Goal: Check status: Check status

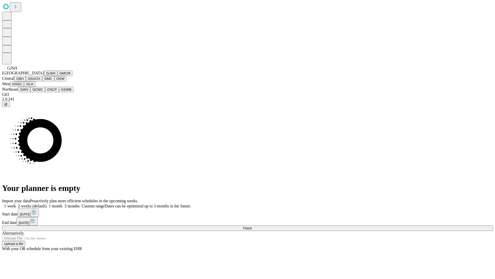
click at [44, 76] on button "GJSH" at bounding box center [50, 72] width 13 height 5
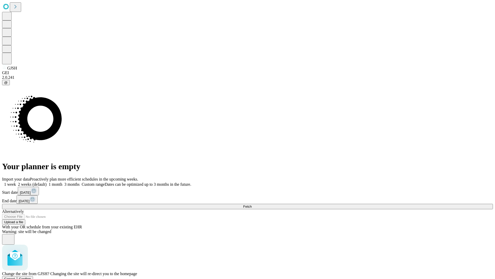
click at [31, 277] on span "Confirm" at bounding box center [25, 279] width 12 height 4
click at [47, 182] on label "2 weeks (default)" at bounding box center [31, 184] width 31 height 4
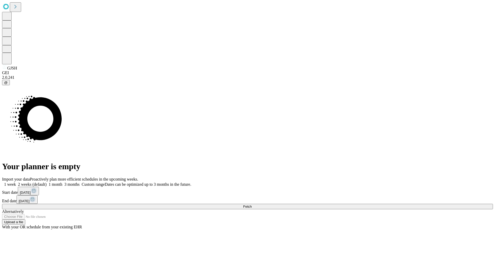
click at [252, 204] on span "Fetch" at bounding box center [247, 206] width 9 height 4
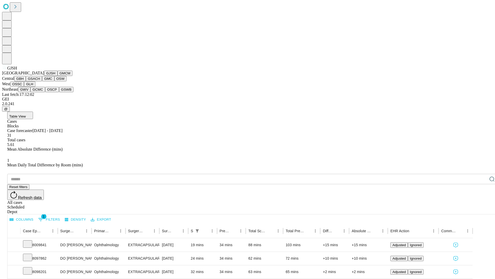
click at [58, 76] on button "GMCM" at bounding box center [65, 72] width 15 height 5
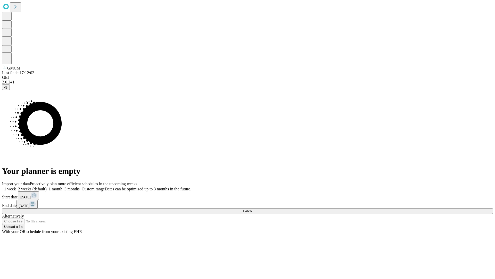
click at [47, 187] on label "2 weeks (default)" at bounding box center [31, 189] width 31 height 4
click at [252, 209] on span "Fetch" at bounding box center [247, 211] width 9 height 4
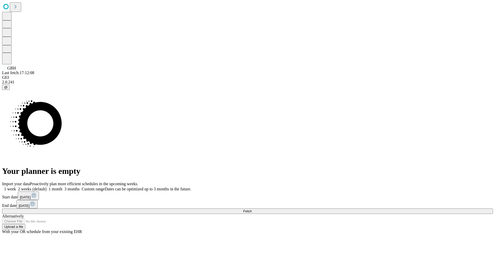
click at [252, 209] on span "Fetch" at bounding box center [247, 211] width 9 height 4
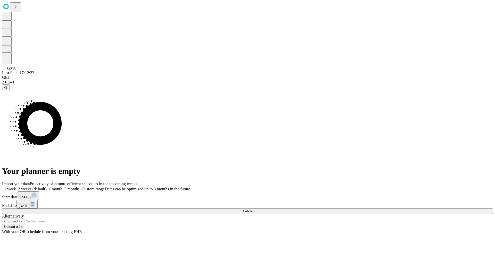
click at [252, 209] on span "Fetch" at bounding box center [247, 211] width 9 height 4
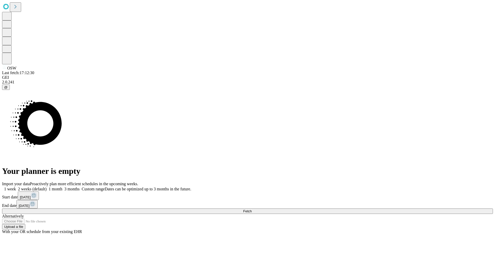
click at [47, 187] on label "2 weeks (default)" at bounding box center [31, 189] width 31 height 4
click at [252, 209] on span "Fetch" at bounding box center [247, 211] width 9 height 4
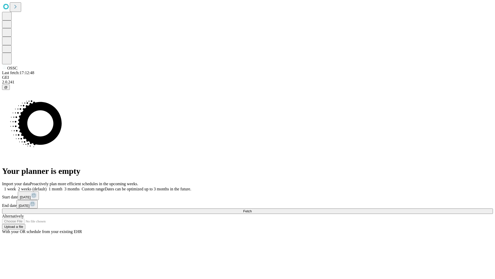
click at [47, 187] on label "2 weeks (default)" at bounding box center [31, 189] width 31 height 4
click at [252, 209] on span "Fetch" at bounding box center [247, 211] width 9 height 4
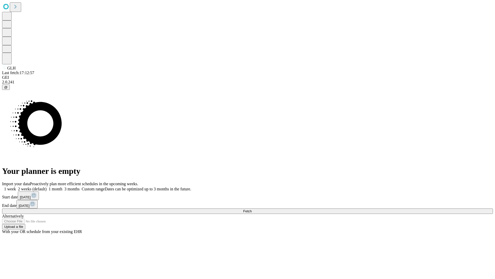
click at [47, 187] on label "2 weeks (default)" at bounding box center [31, 189] width 31 height 4
click at [252, 209] on span "Fetch" at bounding box center [247, 211] width 9 height 4
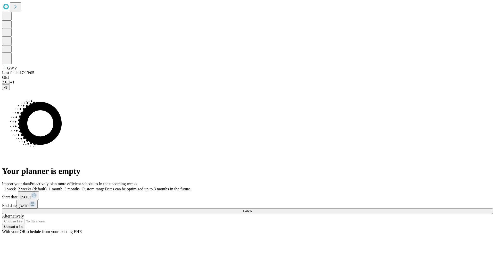
click at [47, 187] on label "2 weeks (default)" at bounding box center [31, 189] width 31 height 4
click at [252, 209] on span "Fetch" at bounding box center [247, 211] width 9 height 4
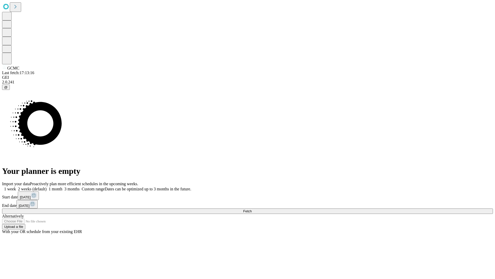
click at [252, 209] on span "Fetch" at bounding box center [247, 211] width 9 height 4
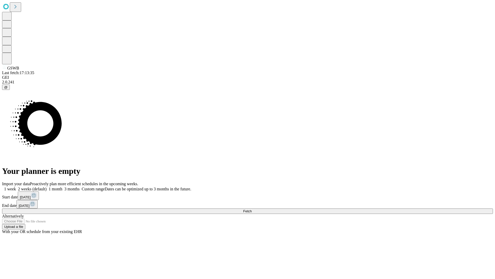
click at [47, 187] on label "2 weeks (default)" at bounding box center [31, 189] width 31 height 4
click at [252, 209] on span "Fetch" at bounding box center [247, 211] width 9 height 4
